Goal: Transaction & Acquisition: Subscribe to service/newsletter

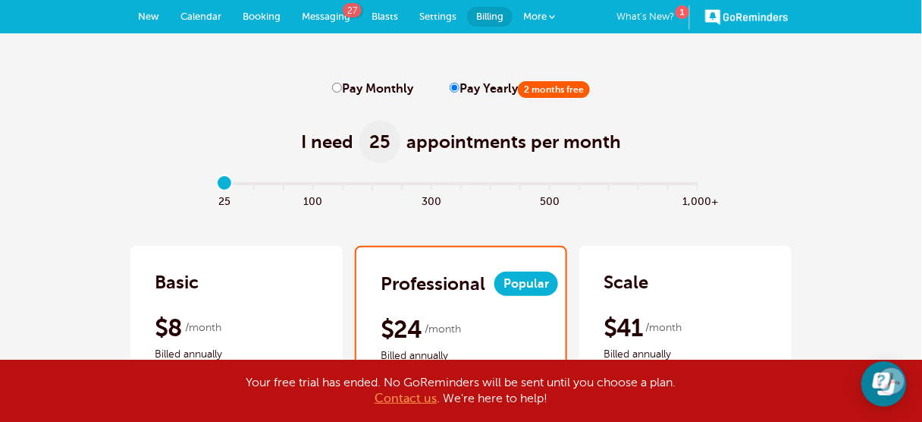
click at [335, 87] on input "Pay Monthly" at bounding box center [337, 88] width 10 height 10
radio input "true"
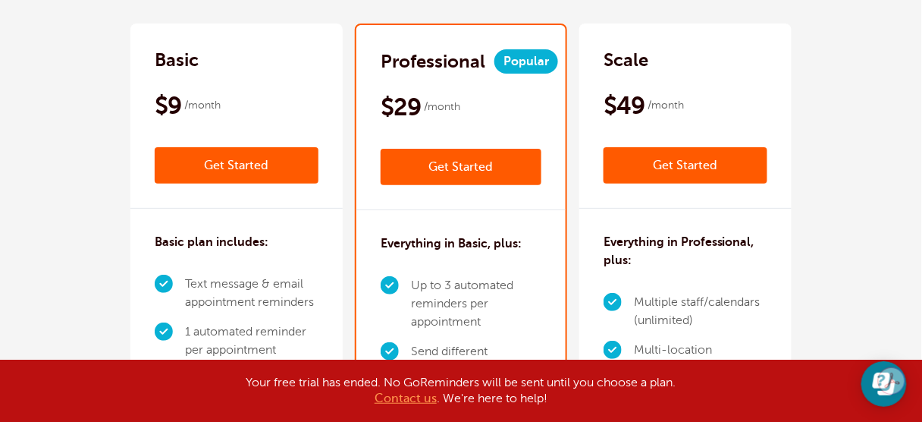
scroll to position [243, 0]
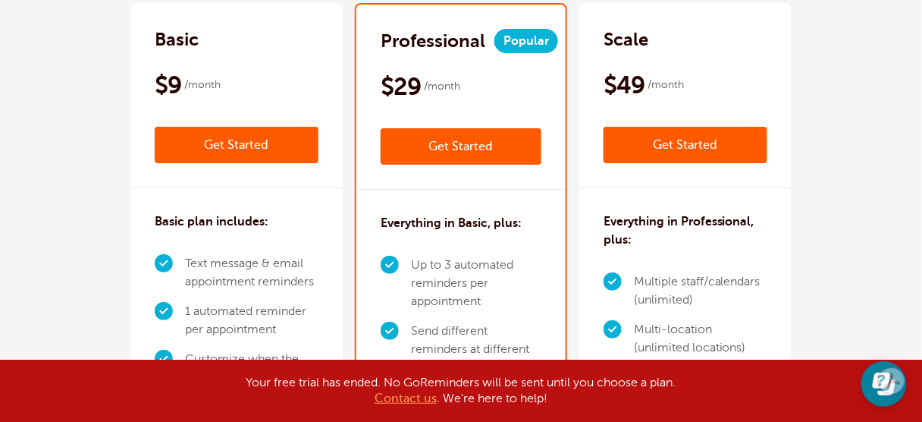
radio input "true"
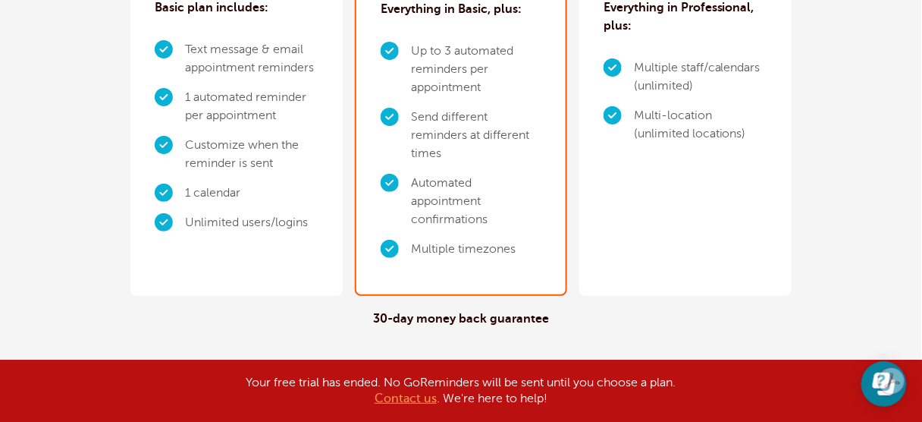
scroll to position [532, 0]
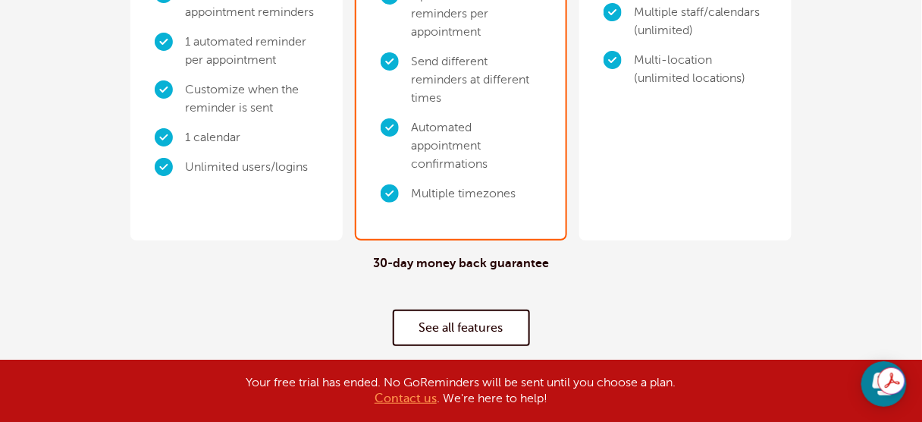
click at [485, 325] on link "See all features" at bounding box center [461, 327] width 137 height 36
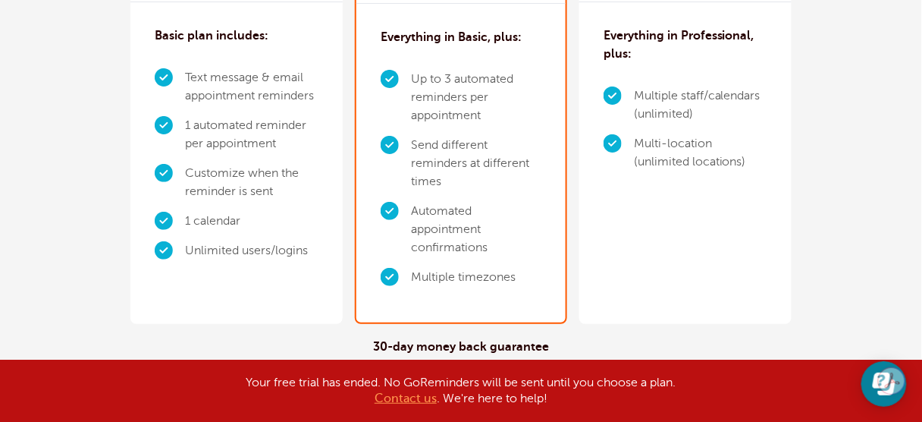
scroll to position [607, 0]
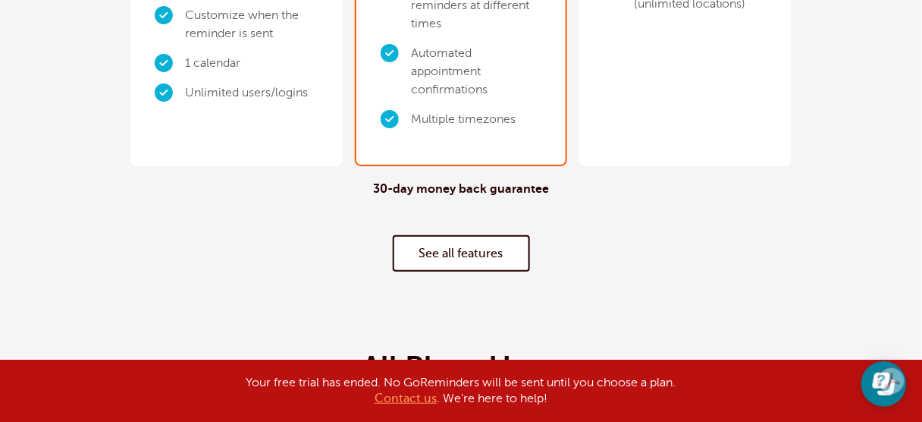
click at [538, 212] on div "30-day money back guarantee See all features" at bounding box center [461, 226] width 892 height 121
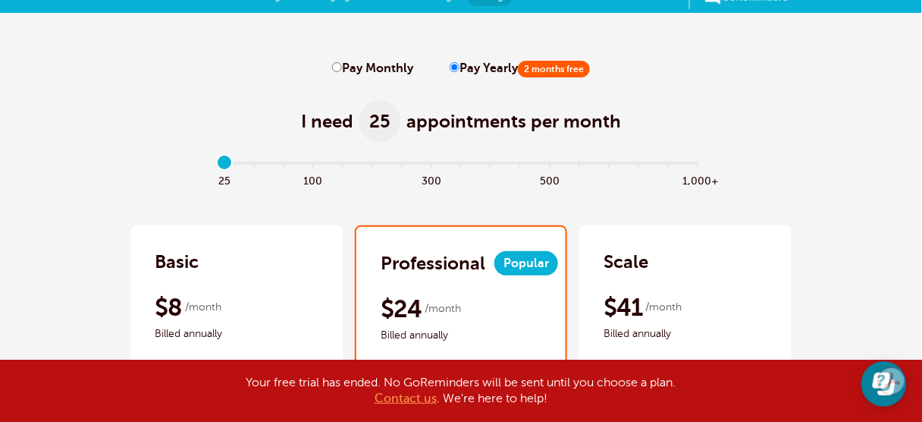
scroll to position [0, 0]
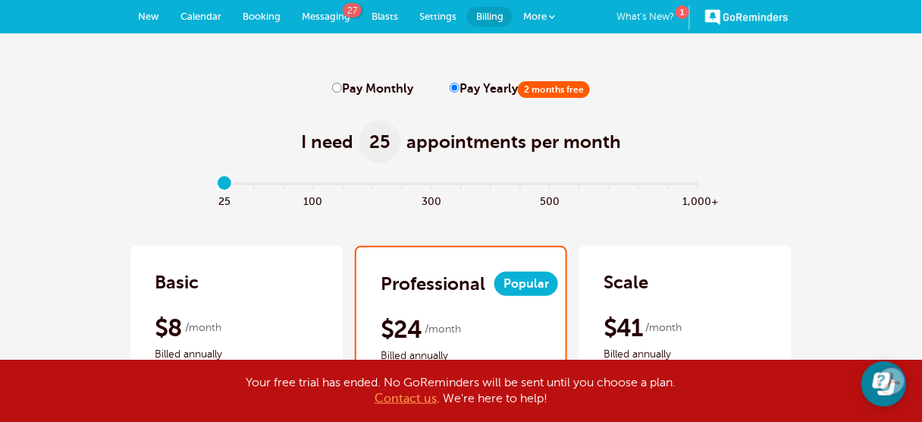
click at [334, 88] on input "Pay Monthly" at bounding box center [337, 88] width 10 height 10
radio input "true"
click at [496, 340] on div "$29 /month" at bounding box center [461, 329] width 161 height 30
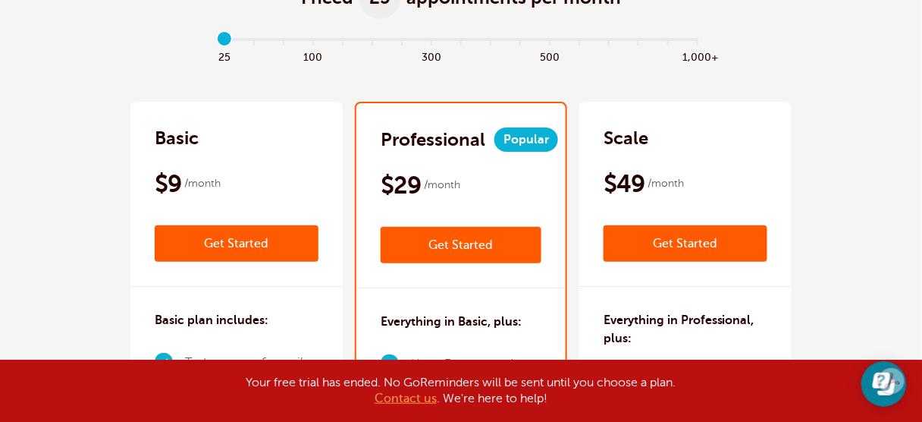
scroll to position [61, 0]
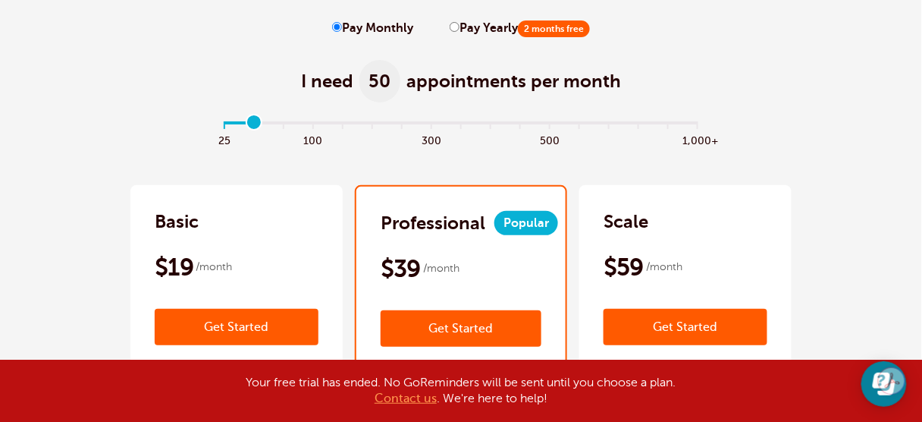
drag, startPoint x: 221, startPoint y: 121, endPoint x: 245, endPoint y: 121, distance: 23.5
click at [245, 124] on input "range" at bounding box center [461, 125] width 491 height 3
drag, startPoint x: 247, startPoint y: 118, endPoint x: 300, endPoint y: 118, distance: 53.1
click at [300, 124] on input "range" at bounding box center [461, 125] width 491 height 3
click at [311, 124] on input "range" at bounding box center [461, 125] width 491 height 3
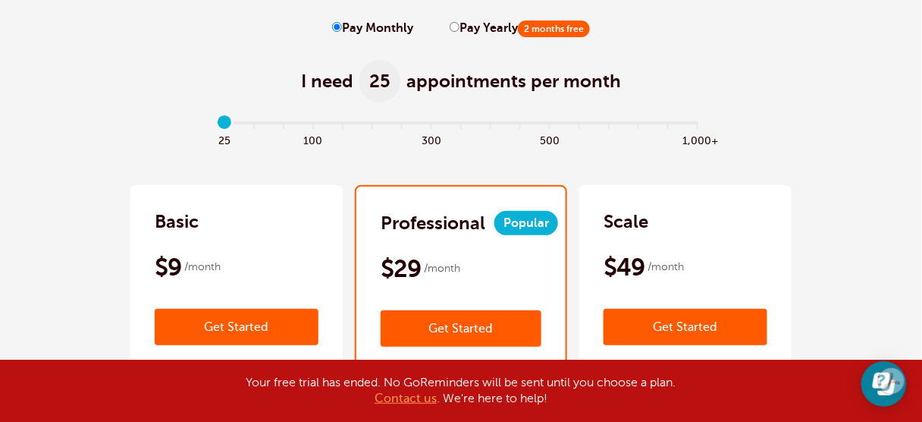
type input "1"
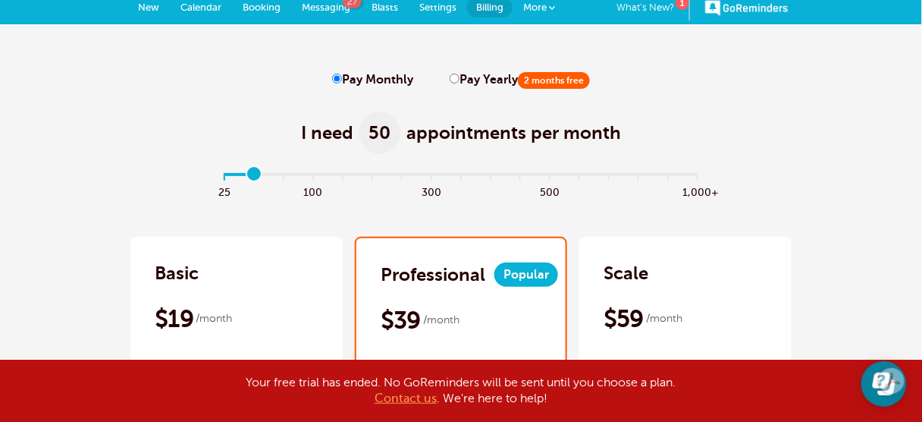
scroll to position [0, 0]
